Goal: Information Seeking & Learning: Learn about a topic

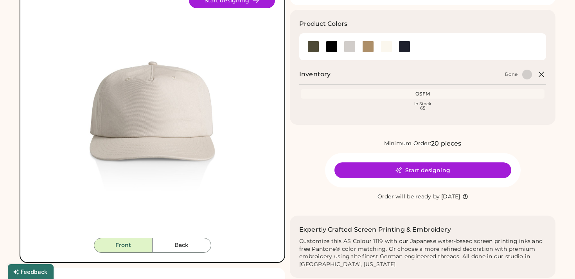
scroll to position [13, 0]
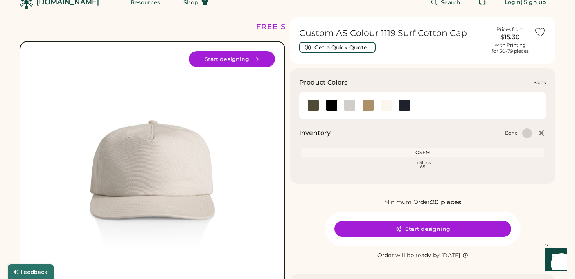
click at [332, 103] on div at bounding box center [332, 105] width 12 height 12
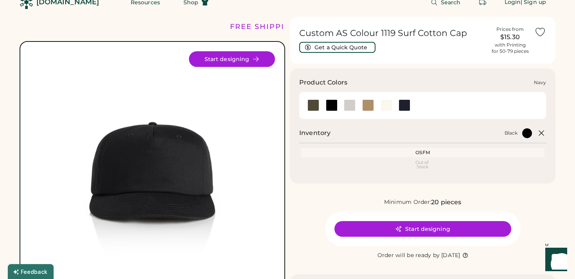
click at [403, 106] on div at bounding box center [404, 105] width 12 height 12
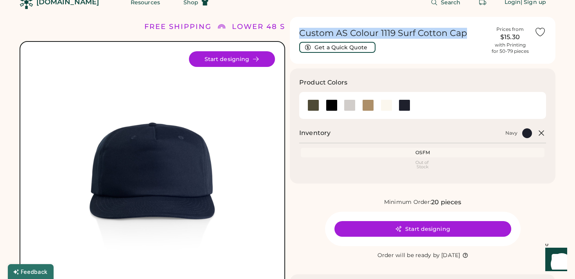
drag, startPoint x: 300, startPoint y: 32, endPoint x: 464, endPoint y: 33, distance: 164.5
click at [464, 33] on h1 "Custom AS Colour 1119 Surf Cotton Cap" at bounding box center [392, 33] width 186 height 11
copy h1 "Custom AS Colour 1119 Surf Cotton Cap"
